Goal: Navigation & Orientation: Find specific page/section

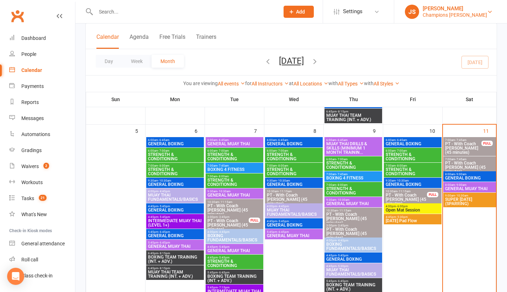
click at [443, 10] on div "[PERSON_NAME]" at bounding box center [455, 8] width 64 height 6
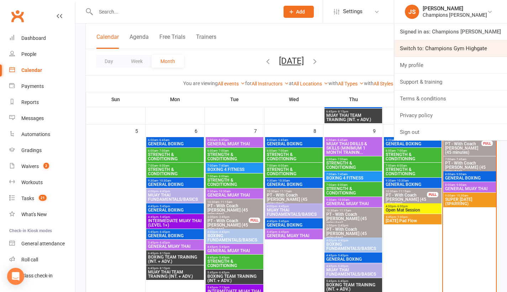
click at [445, 49] on link "Switch to: Champions Gym Highgate" at bounding box center [451, 48] width 113 height 16
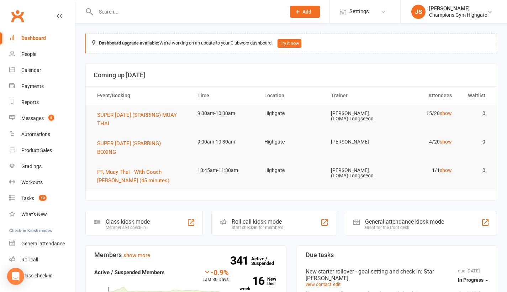
click at [33, 71] on div "Calendar" at bounding box center [31, 70] width 20 height 6
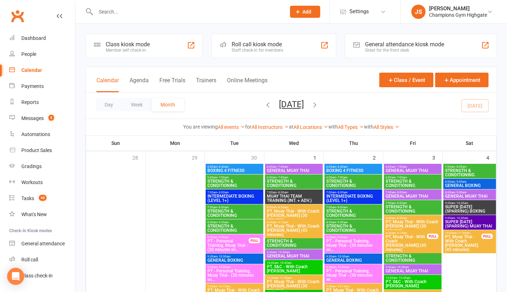
click at [460, 185] on span "GENERAL BOXING" at bounding box center [470, 185] width 50 height 4
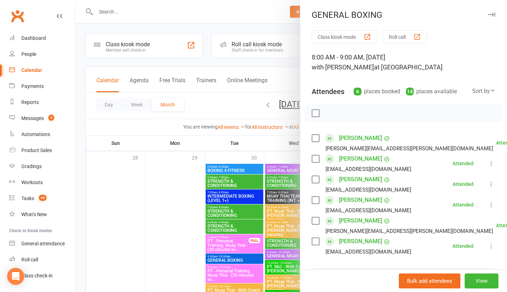
click at [286, 124] on div at bounding box center [291, 146] width 432 height 292
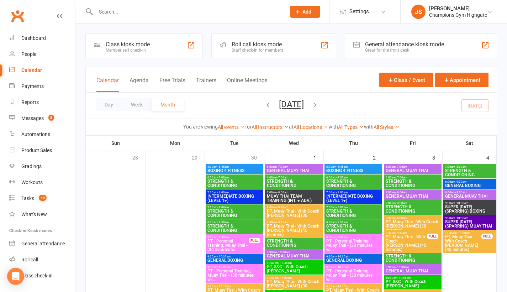
click at [460, 198] on span "GENERAL MUAY THAI" at bounding box center [470, 196] width 50 height 4
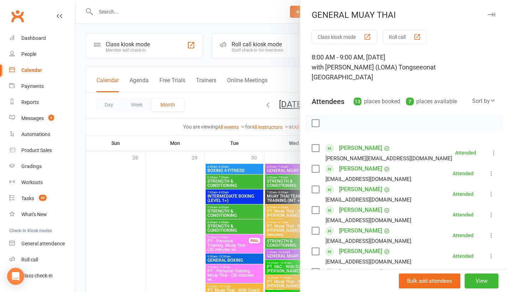
click at [267, 117] on div at bounding box center [291, 146] width 432 height 292
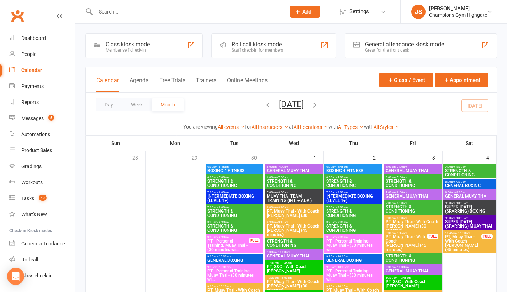
click at [476, 212] on span "SUPER [DATE] (SPARRING) BOXING" at bounding box center [470, 209] width 50 height 9
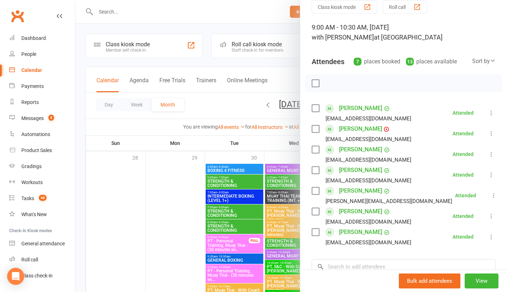
scroll to position [33, 0]
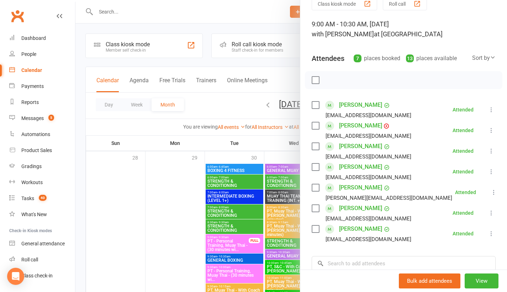
click at [263, 145] on div at bounding box center [291, 146] width 432 height 292
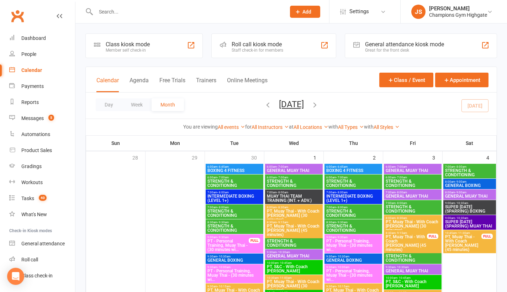
click at [466, 225] on span "SUPER [DATE] (SPARRING) MUAY THAI" at bounding box center [470, 224] width 50 height 9
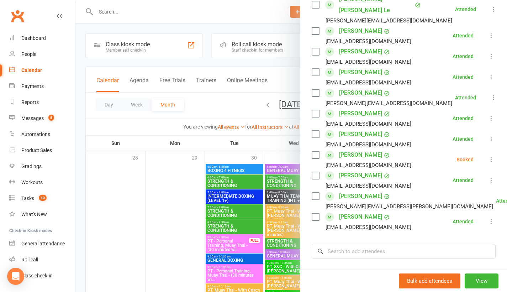
scroll to position [265, 0]
click at [135, 210] on div at bounding box center [291, 146] width 432 height 292
